Goal: Book appointment/travel/reservation

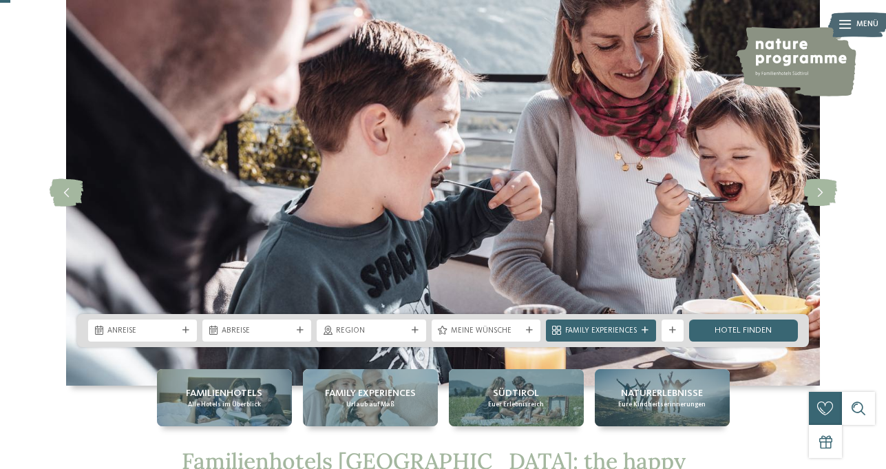
scroll to position [80, 0]
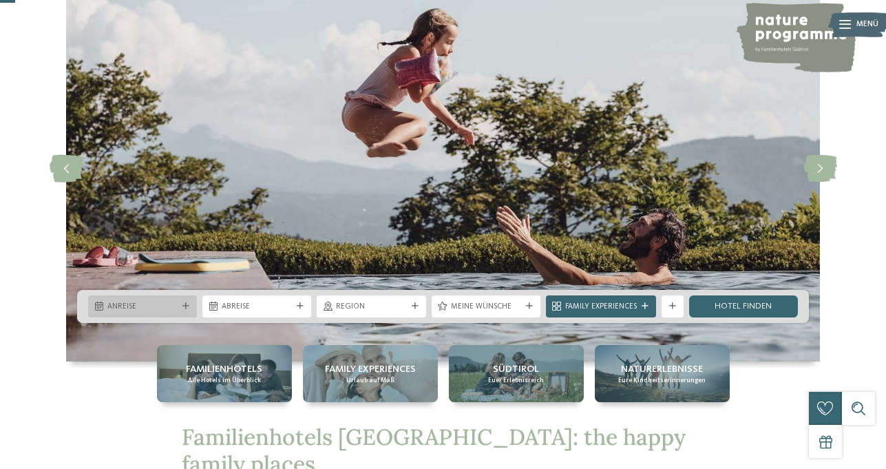
click at [180, 303] on div at bounding box center [185, 306] width 11 height 7
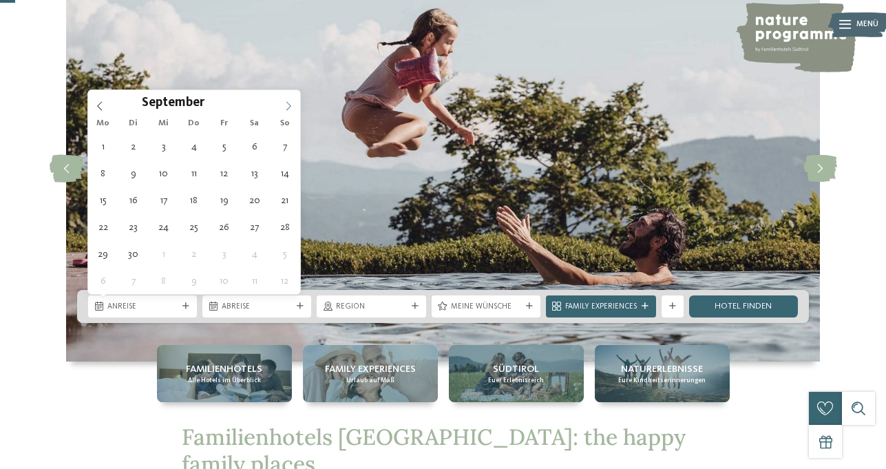
click at [286, 99] on span at bounding box center [288, 101] width 23 height 23
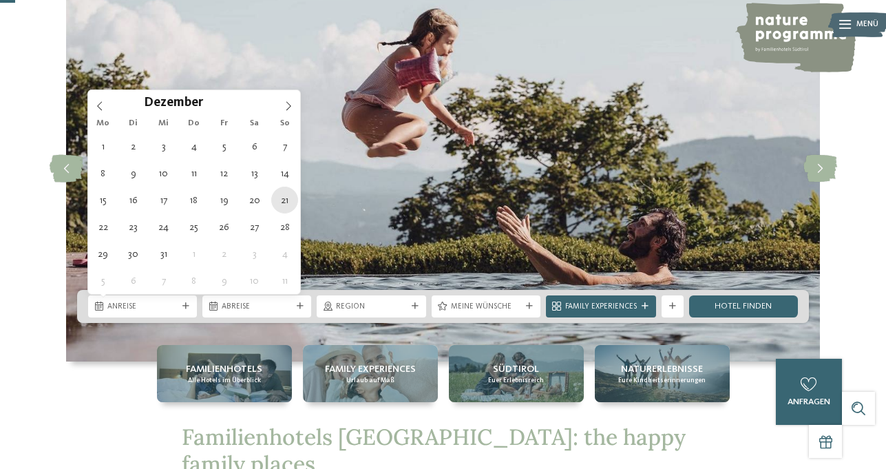
type div "21.12.2025"
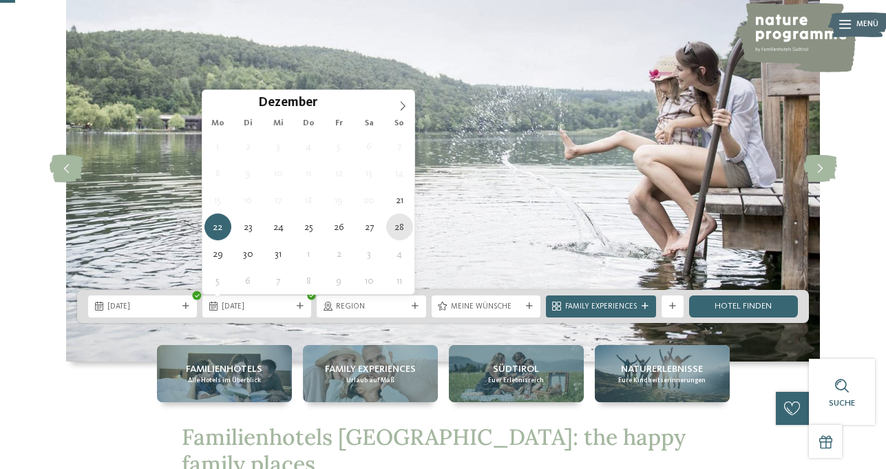
type div "28.12.2025"
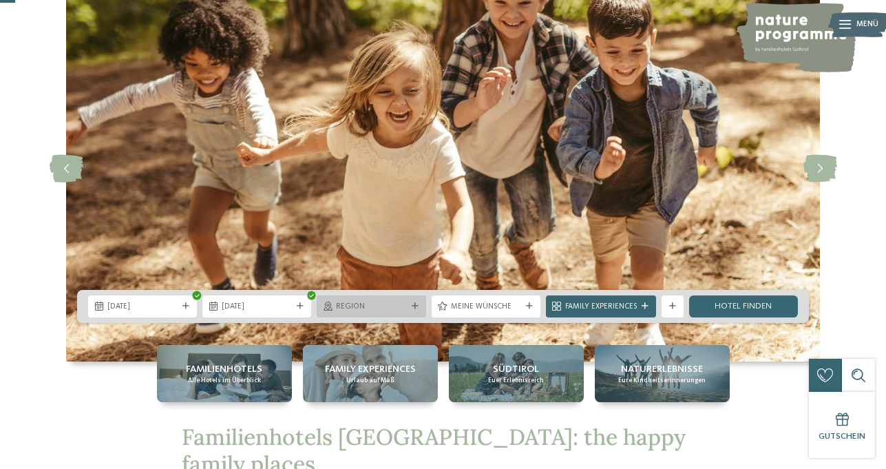
click at [404, 304] on span "Region" at bounding box center [371, 307] width 70 height 11
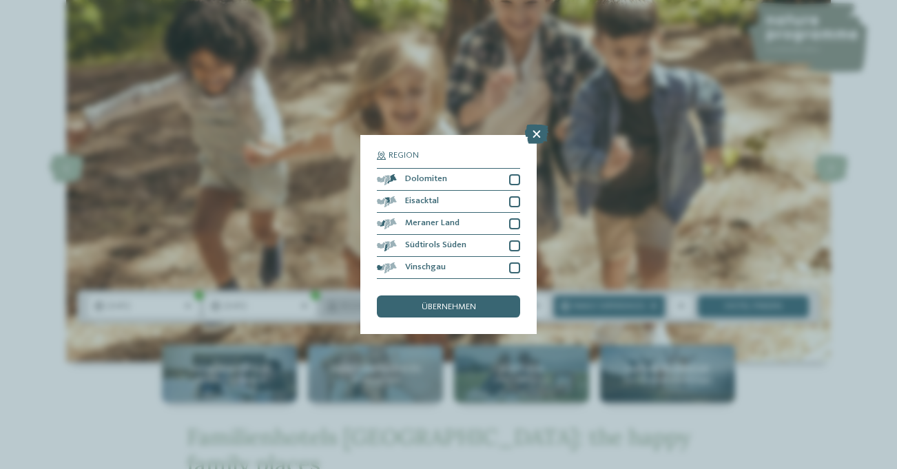
click at [404, 304] on div "übernehmen" at bounding box center [448, 306] width 143 height 22
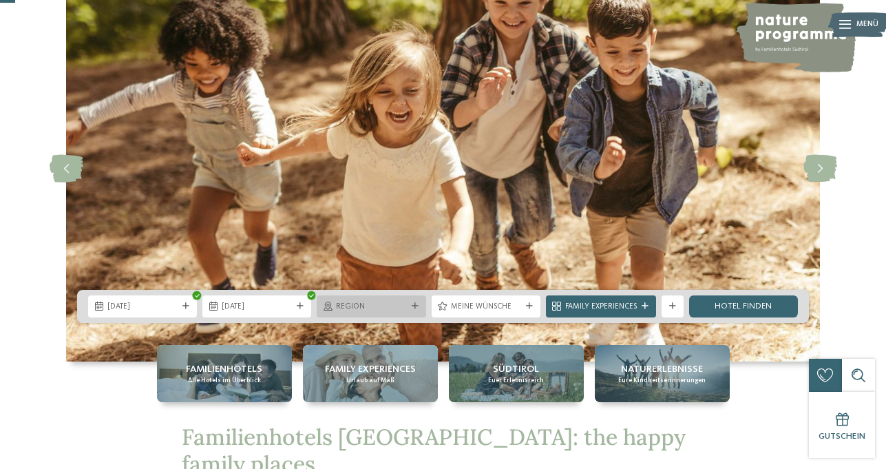
click at [404, 300] on div "Region" at bounding box center [371, 306] width 76 height 12
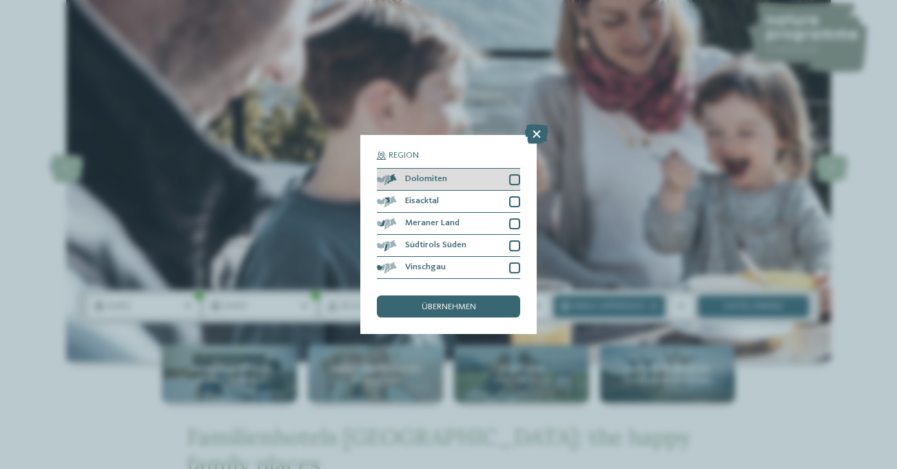
click at [514, 174] on div at bounding box center [514, 179] width 11 height 11
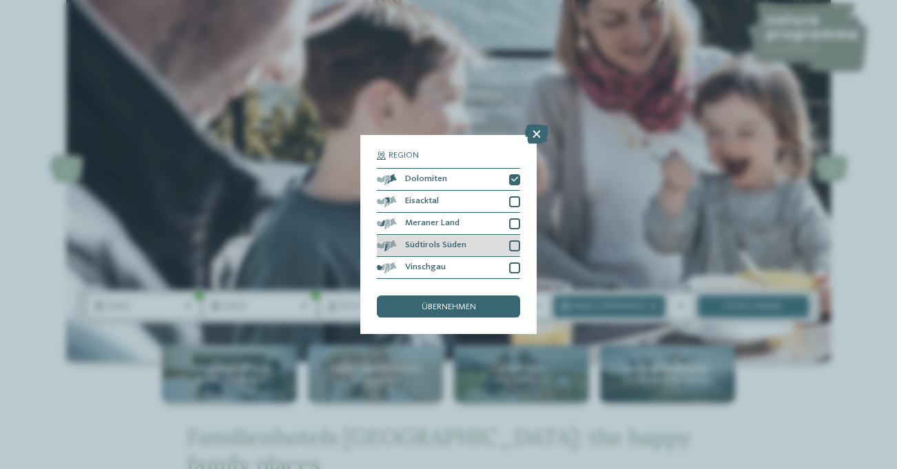
click at [512, 248] on div at bounding box center [514, 245] width 11 height 11
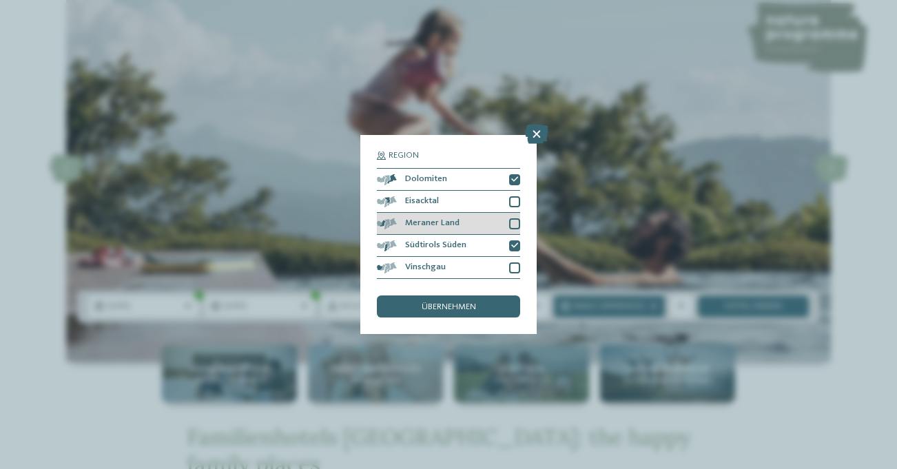
click at [512, 220] on div at bounding box center [514, 223] width 11 height 11
click at [514, 200] on div at bounding box center [514, 201] width 11 height 11
click at [448, 306] on span "übernehmen" at bounding box center [448, 307] width 54 height 9
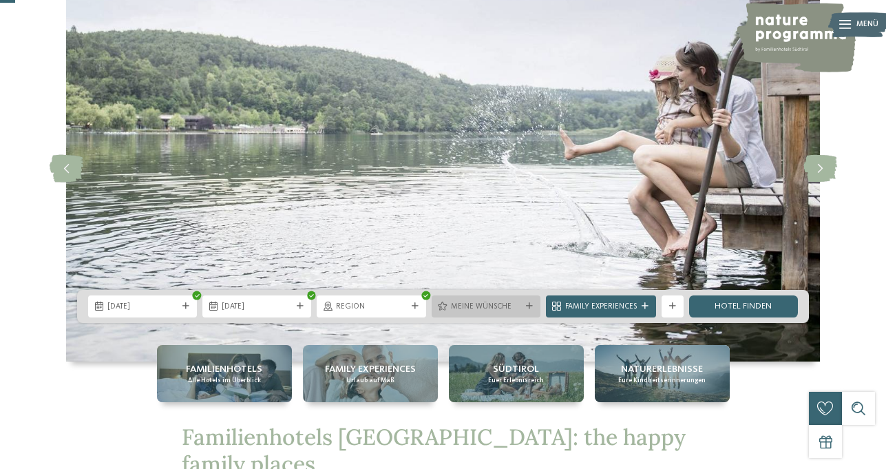
click at [529, 308] on icon at bounding box center [529, 306] width 7 height 7
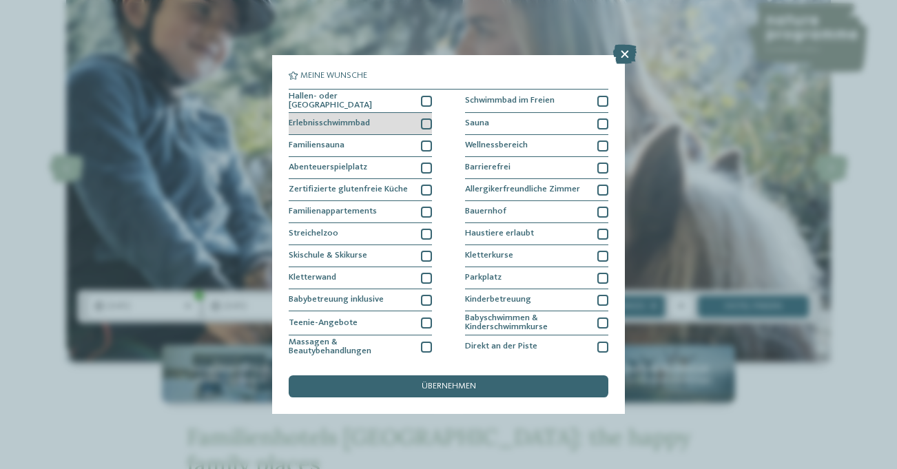
click at [421, 120] on div at bounding box center [426, 123] width 11 height 11
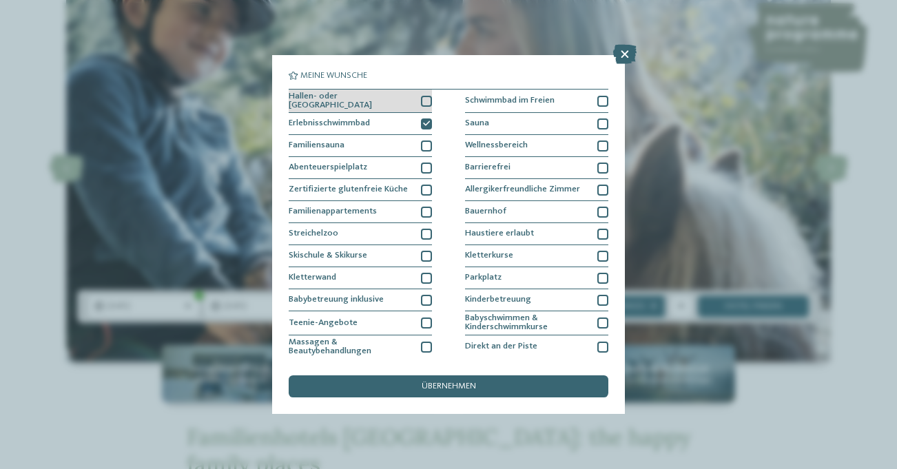
click at [423, 96] on div at bounding box center [426, 101] width 11 height 11
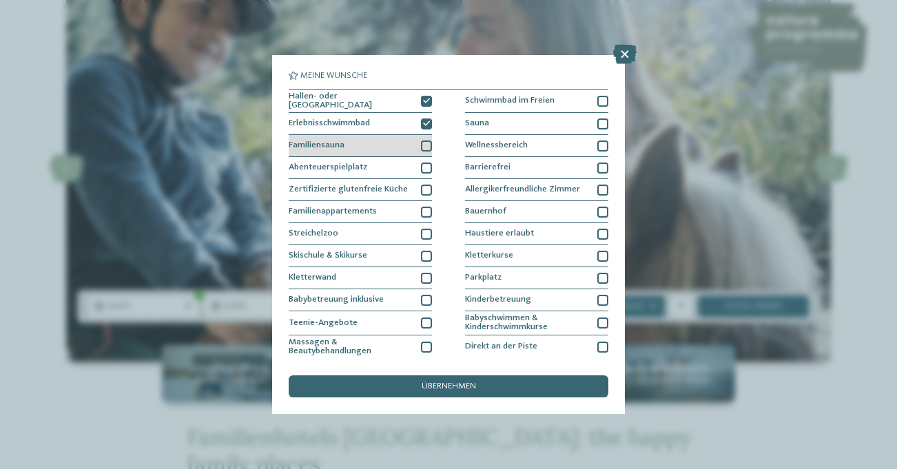
click at [423, 144] on div at bounding box center [426, 145] width 11 height 11
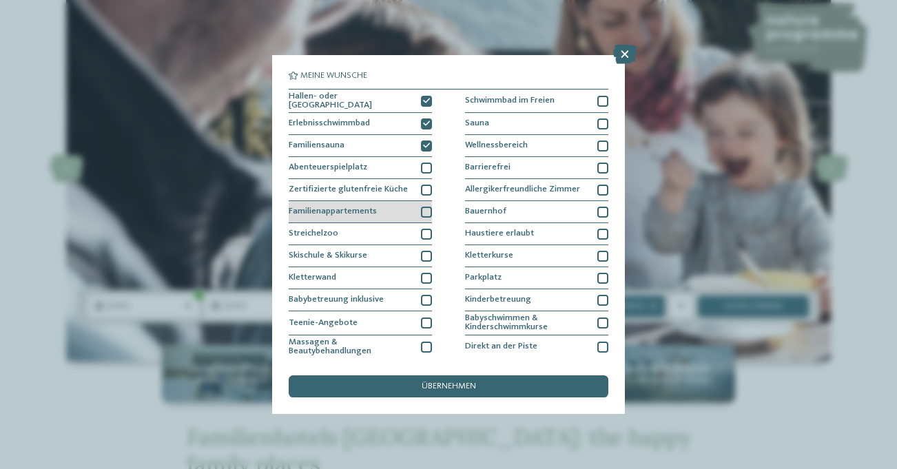
click at [421, 209] on div at bounding box center [426, 212] width 11 height 11
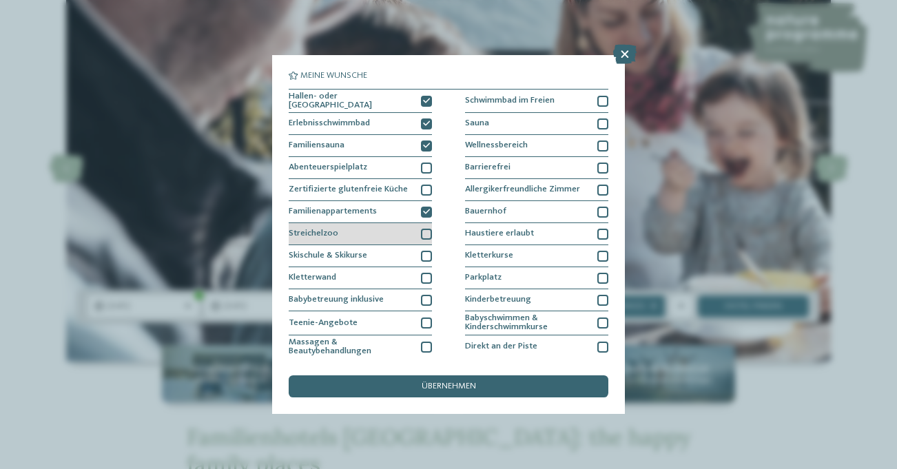
click at [421, 230] on div at bounding box center [426, 234] width 11 height 11
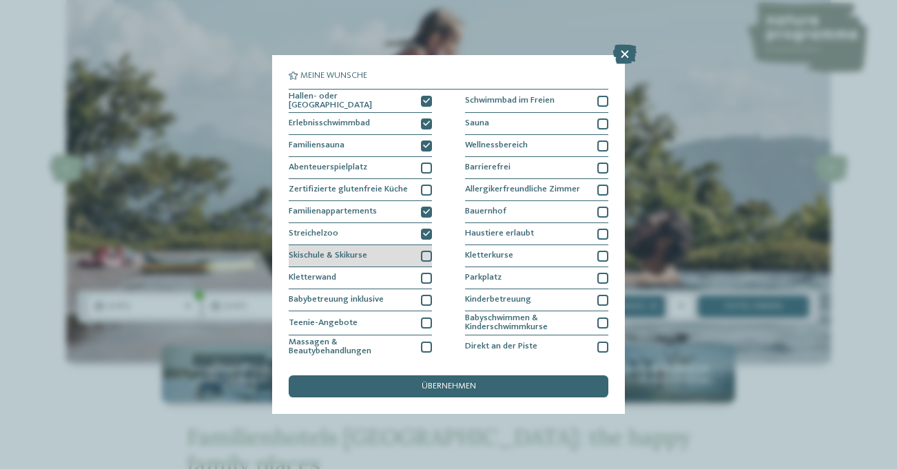
click at [421, 252] on div at bounding box center [426, 256] width 11 height 11
click at [422, 276] on div at bounding box center [426, 278] width 11 height 11
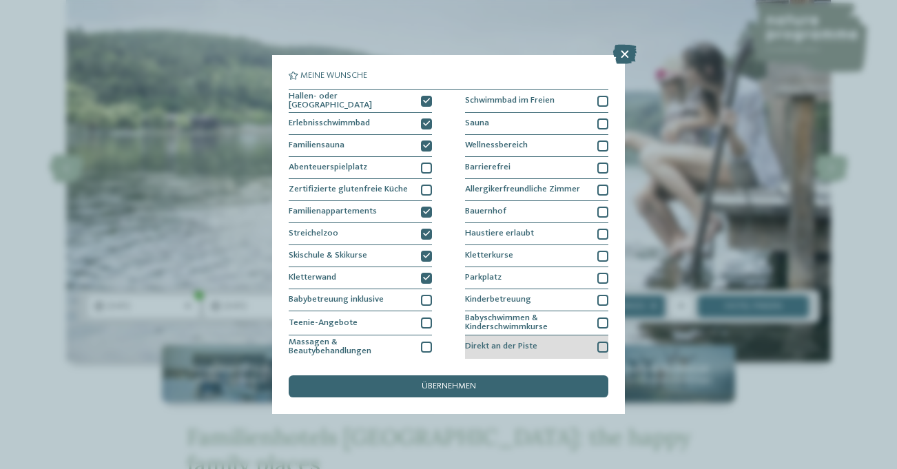
click at [597, 344] on div at bounding box center [602, 347] width 11 height 11
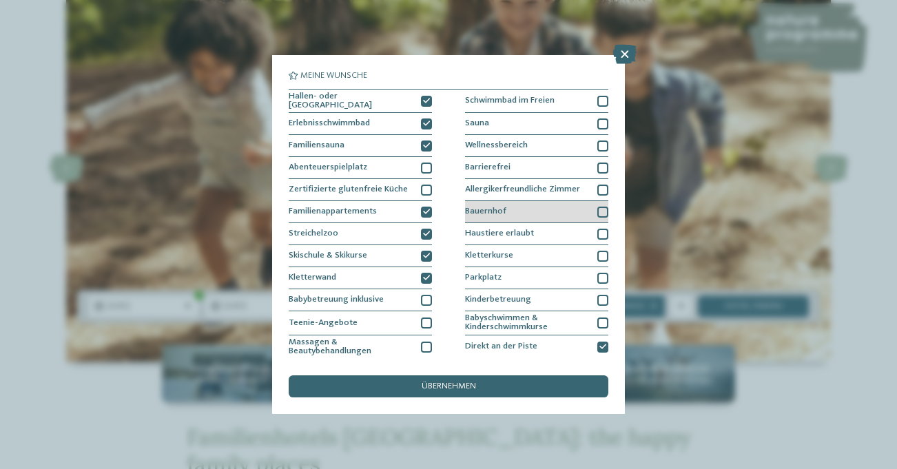
click at [597, 207] on div at bounding box center [602, 212] width 11 height 11
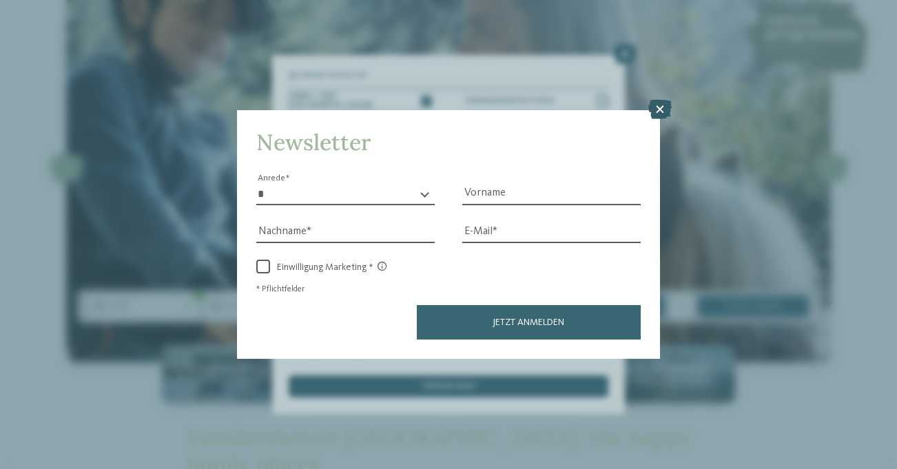
click at [662, 112] on icon at bounding box center [659, 109] width 23 height 19
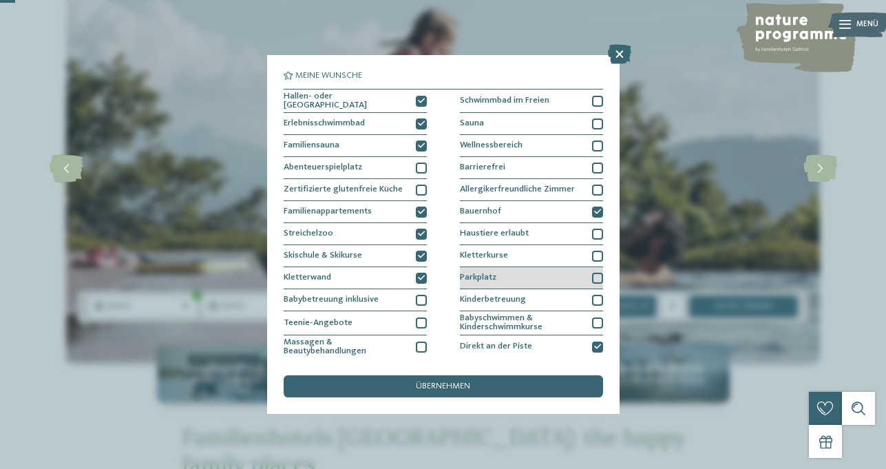
click at [592, 275] on div at bounding box center [597, 278] width 11 height 11
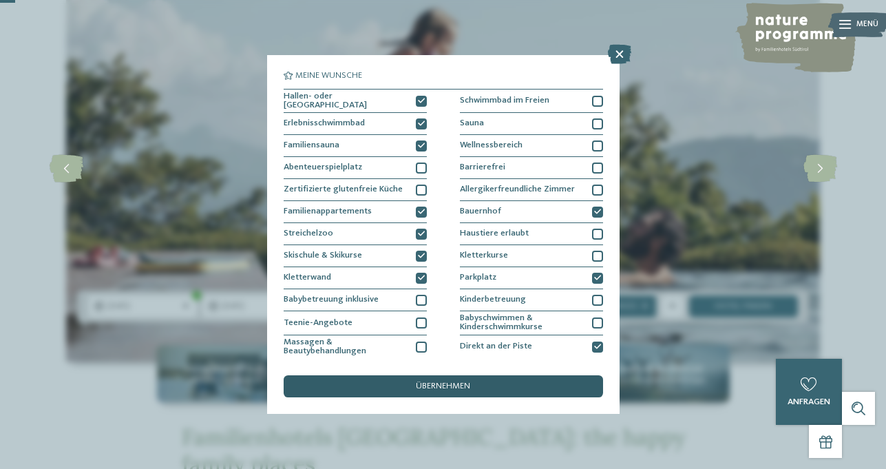
click at [435, 382] on span "übernehmen" at bounding box center [443, 386] width 54 height 9
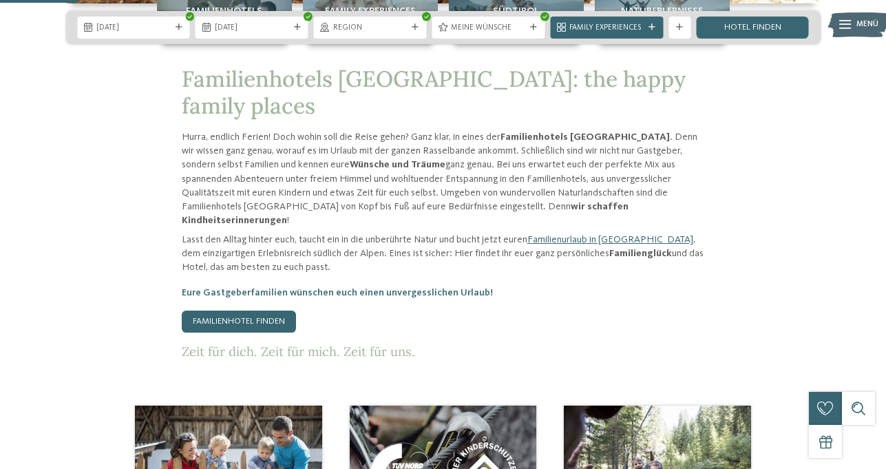
scroll to position [429, 0]
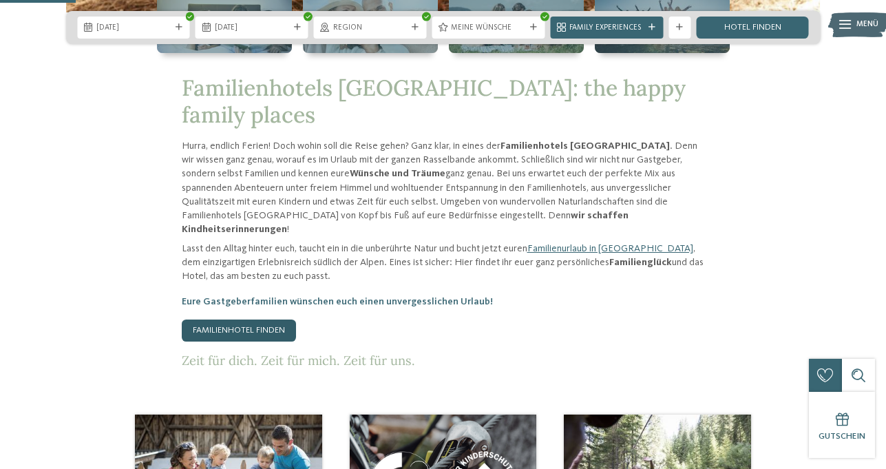
click at [253, 320] on link "Familienhotel finden" at bounding box center [239, 331] width 114 height 22
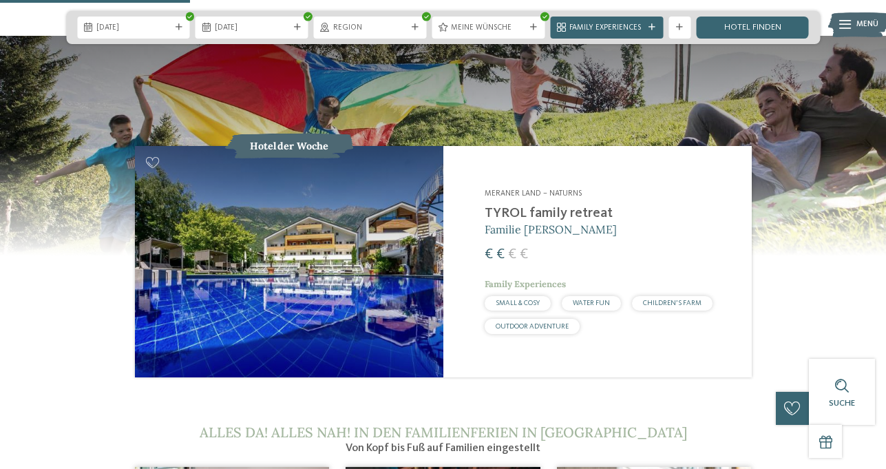
scroll to position [1066, 0]
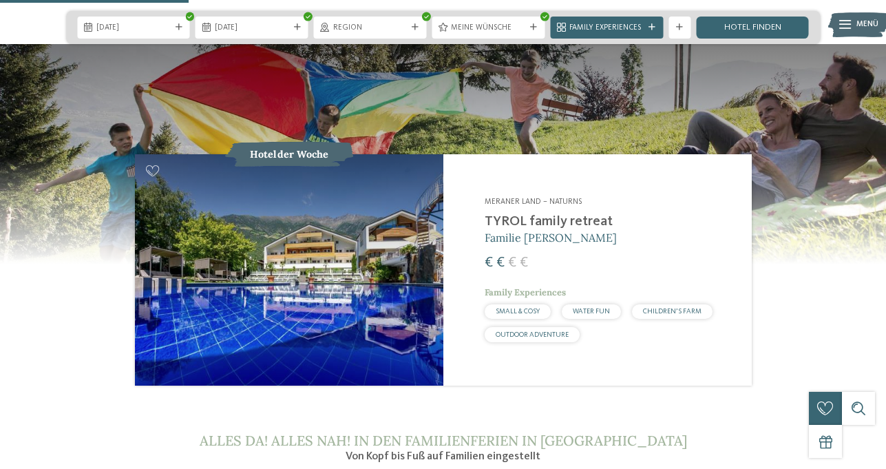
click at [353, 227] on img at bounding box center [289, 269] width 308 height 231
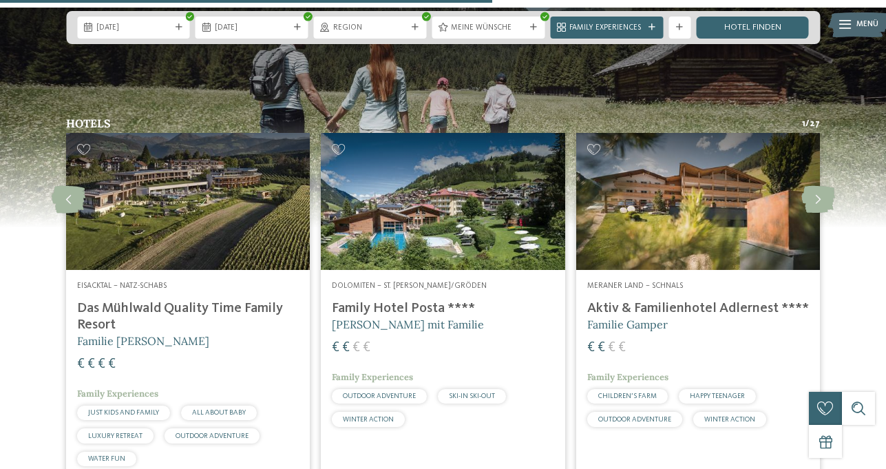
scroll to position [2753, 0]
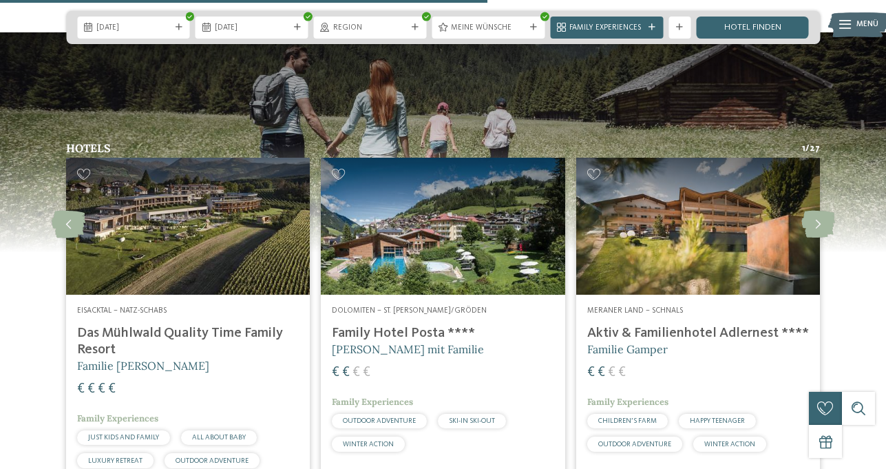
click at [455, 204] on img at bounding box center [443, 226] width 244 height 137
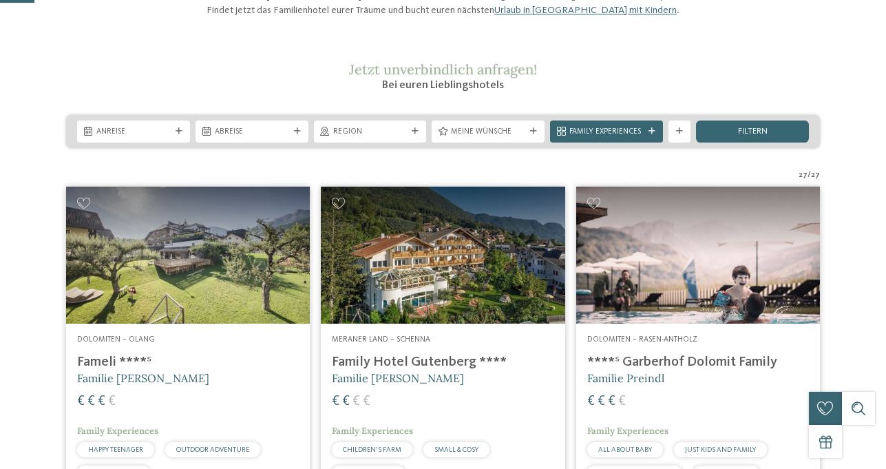
scroll to position [167, 0]
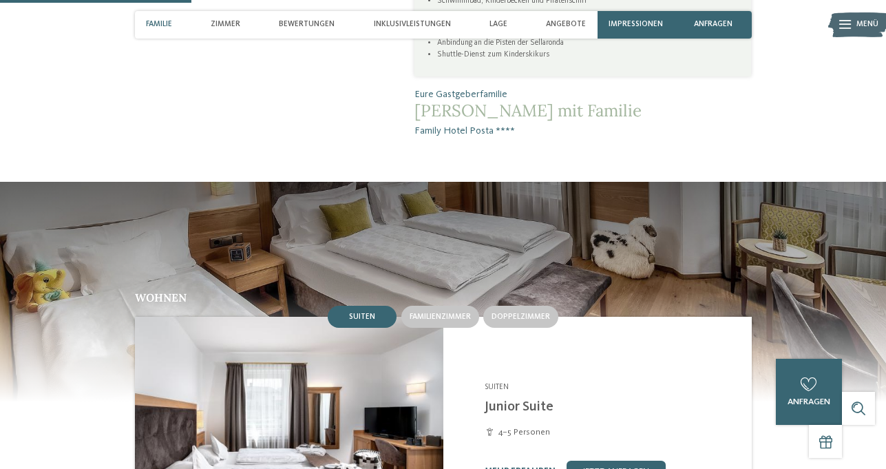
scroll to position [728, 0]
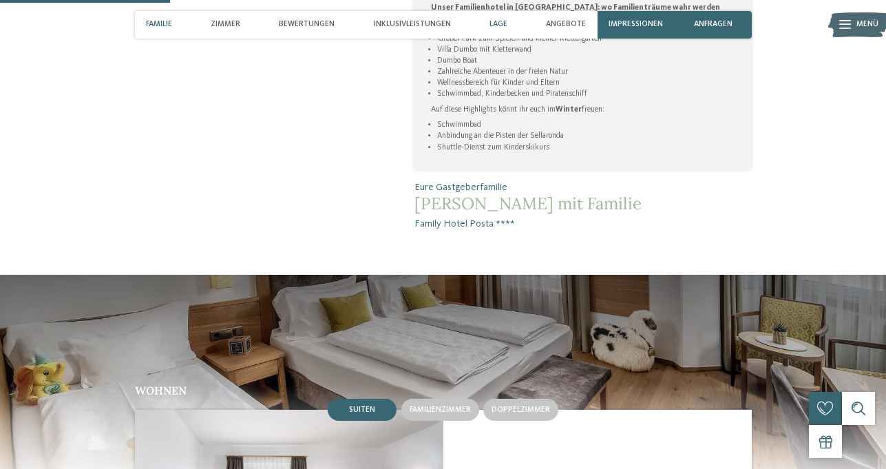
click at [501, 22] on span "Lage" at bounding box center [499, 24] width 18 height 9
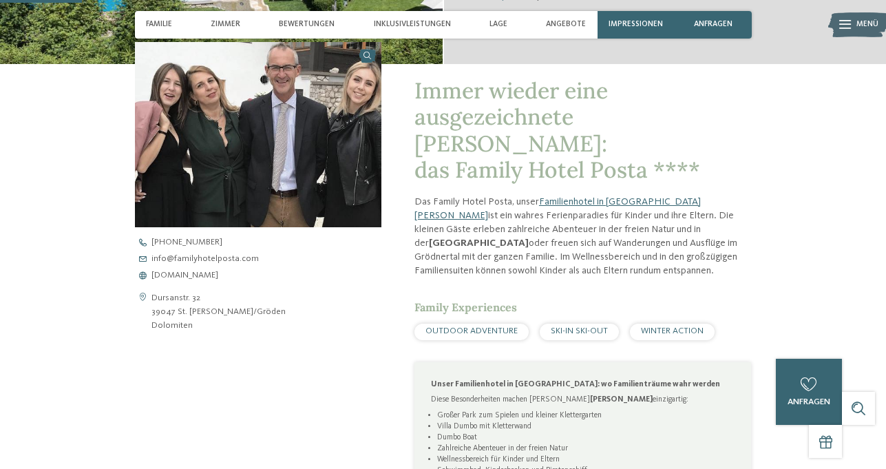
scroll to position [464, 0]
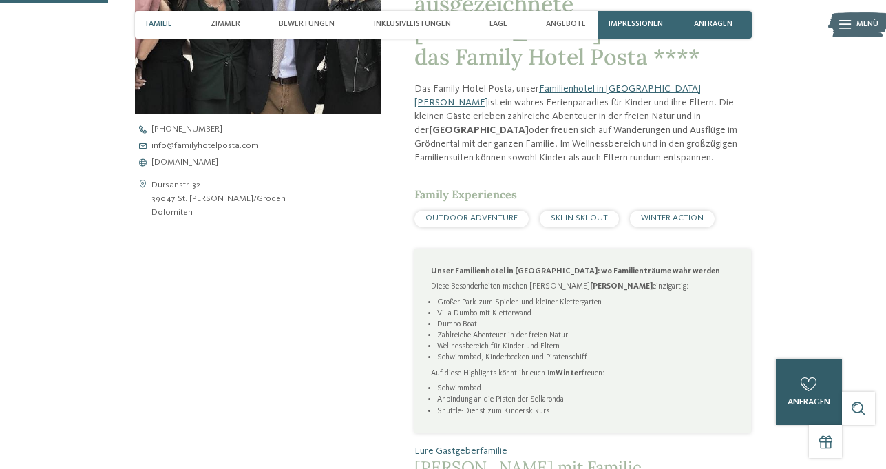
click at [811, 393] on div "0" at bounding box center [809, 384] width 22 height 22
